Goal: Task Accomplishment & Management: Manage account settings

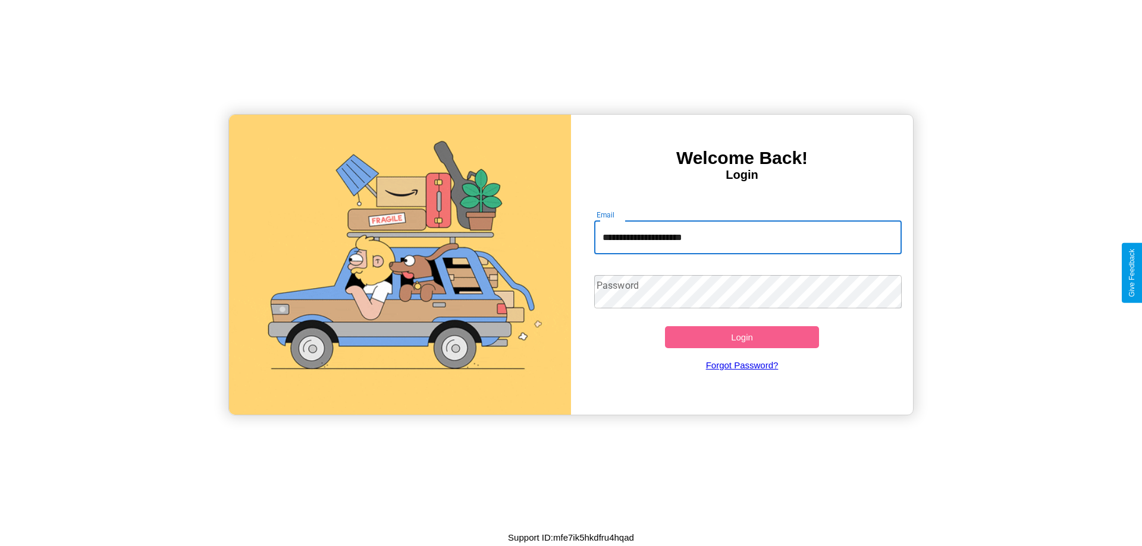
type input "**********"
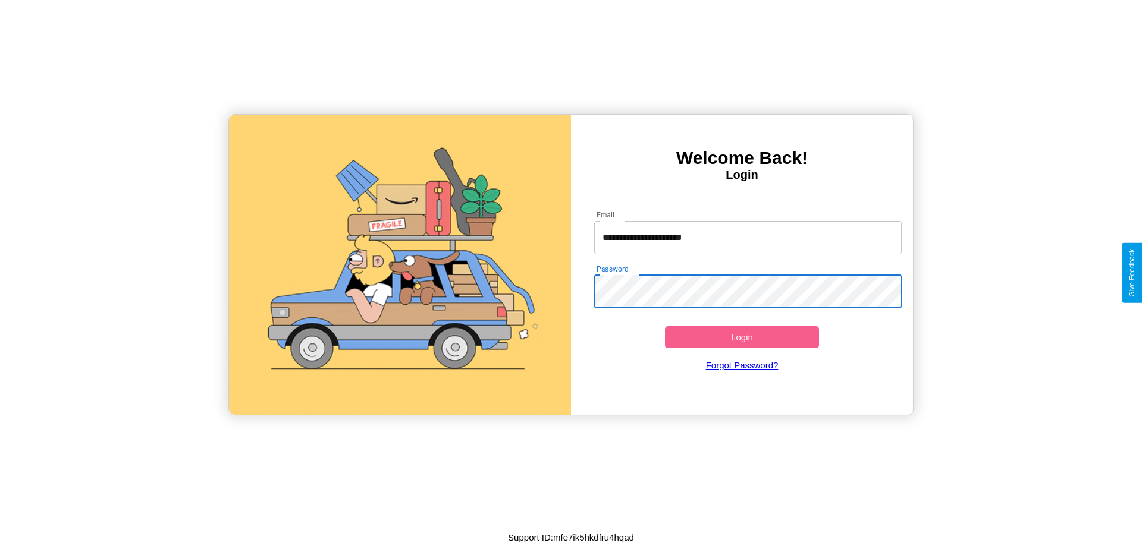
click at [742, 337] on button "Login" at bounding box center [742, 337] width 154 height 22
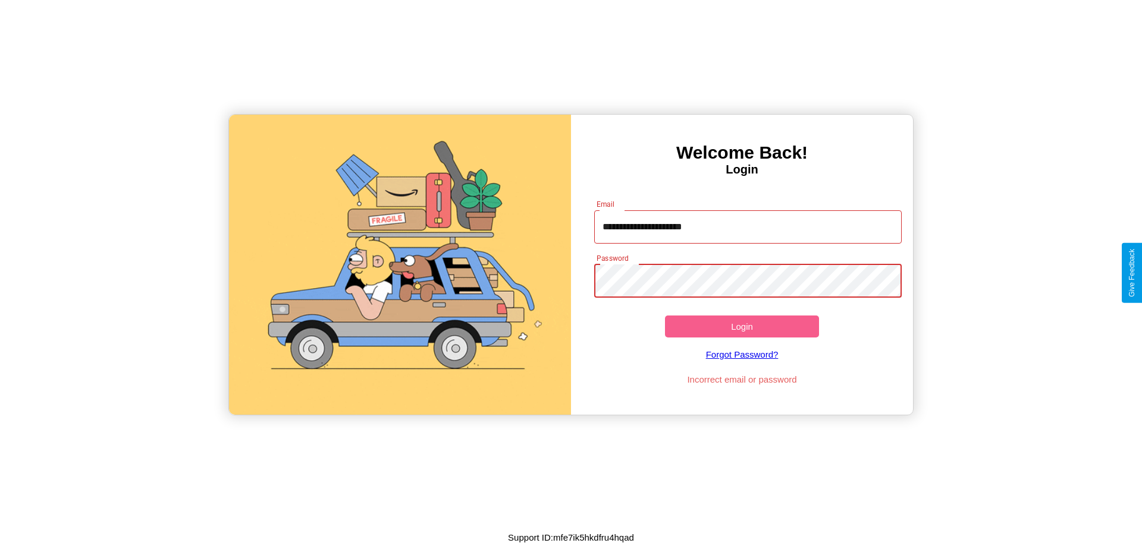
click at [742, 326] on button "Login" at bounding box center [742, 327] width 154 height 22
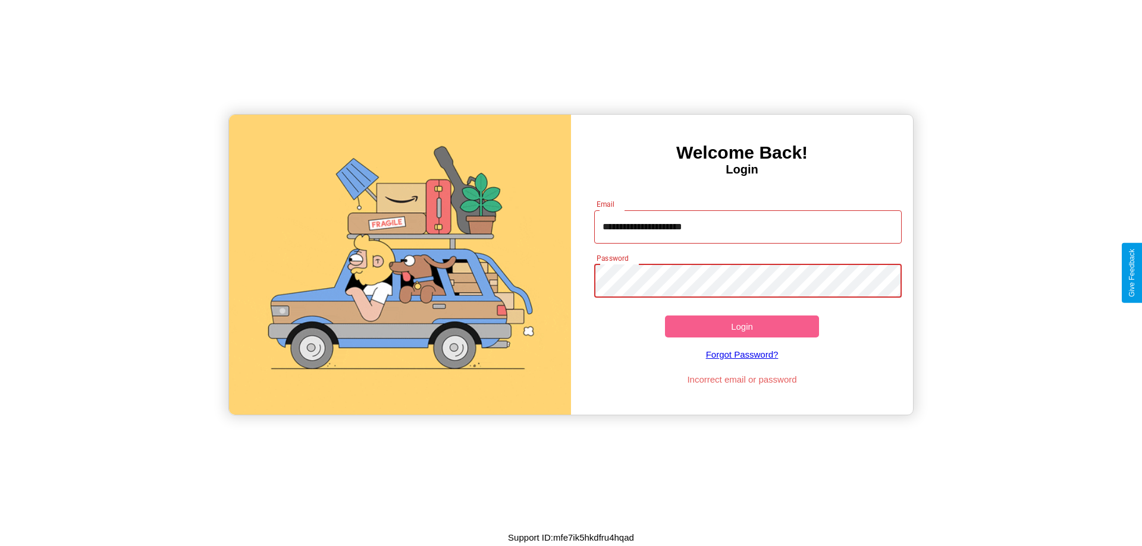
click at [742, 326] on button "Login" at bounding box center [742, 327] width 154 height 22
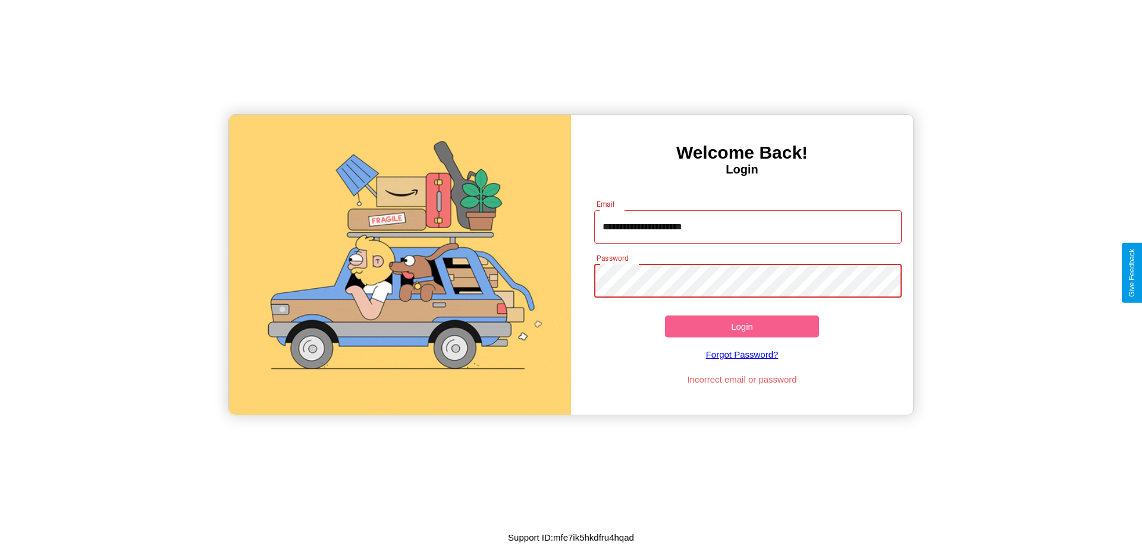
click at [742, 326] on button "Login" at bounding box center [742, 327] width 154 height 22
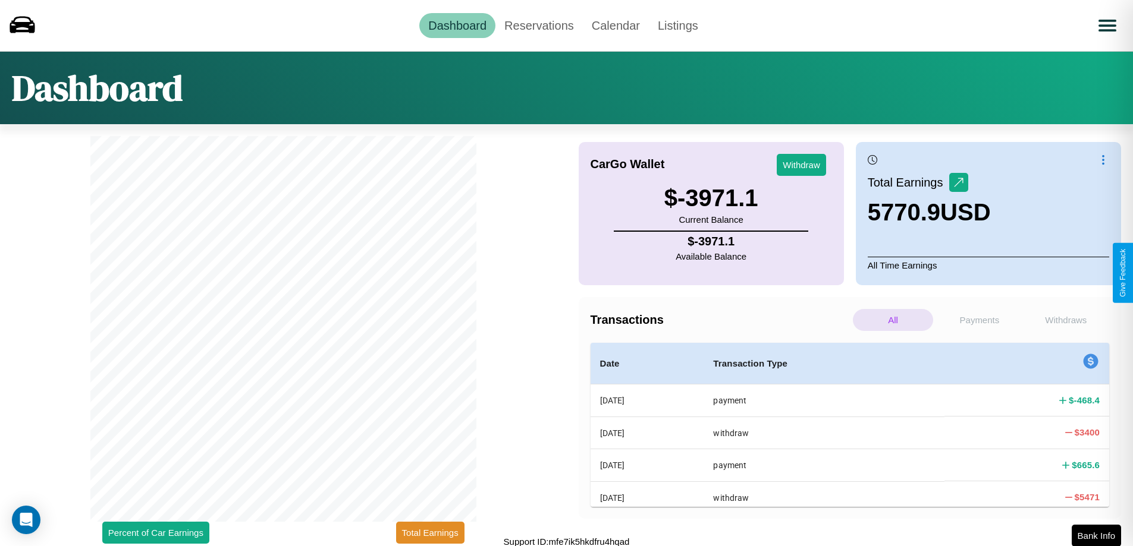
scroll to position [4, 0]
